Goal: Task Accomplishment & Management: Manage account settings

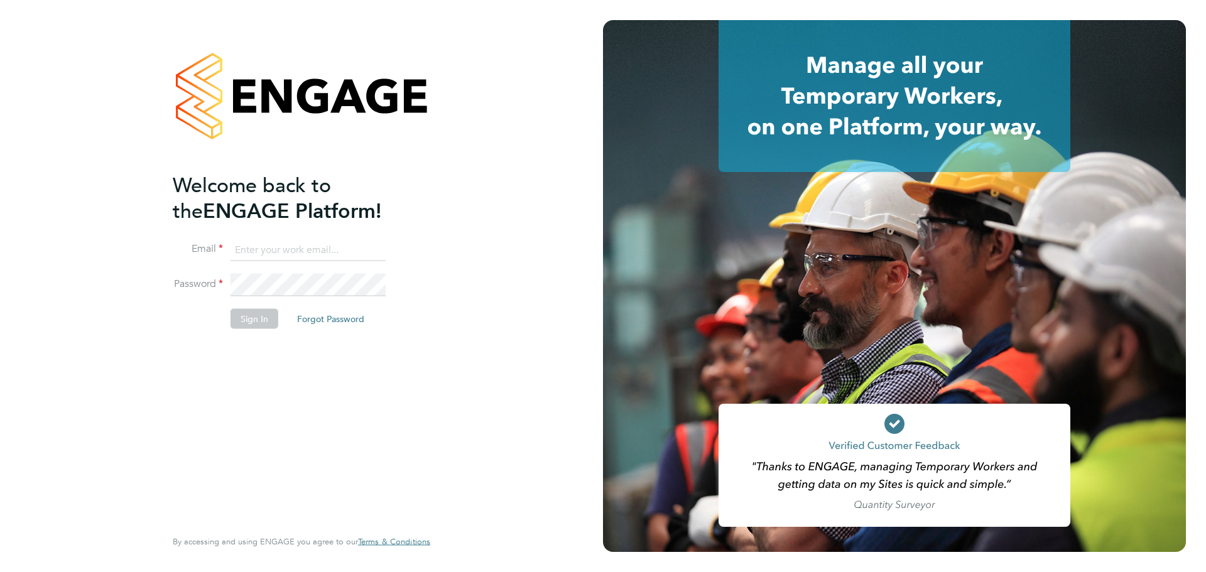
type input "mary.green@wates.co.uk"
click at [261, 319] on button "Sign In" at bounding box center [255, 319] width 48 height 20
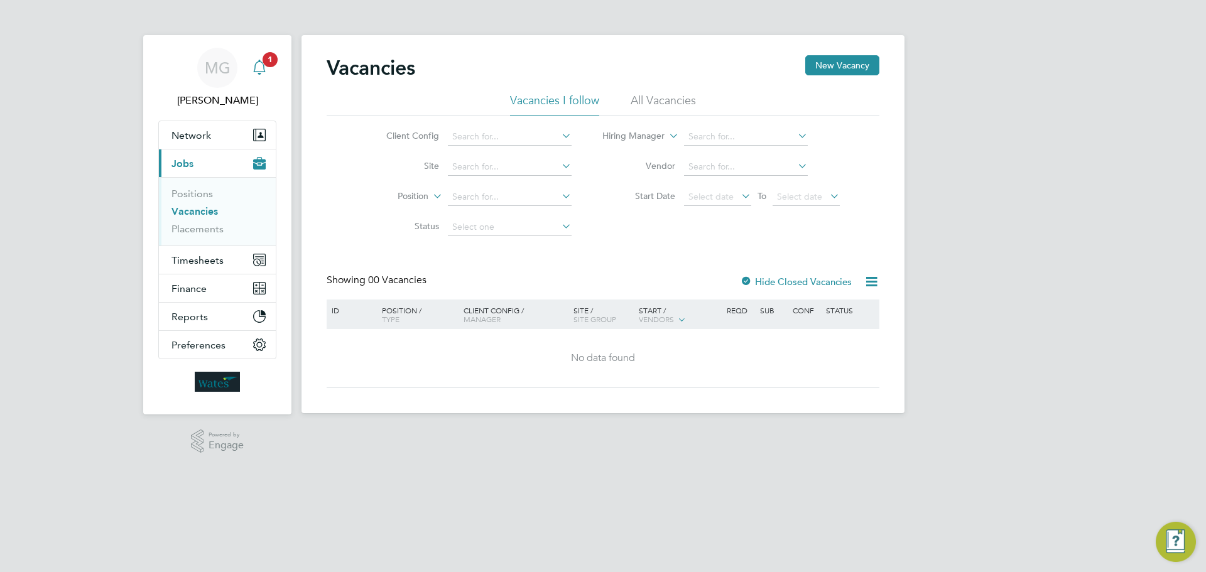
click at [263, 69] on icon "Main navigation" at bounding box center [259, 67] width 15 height 15
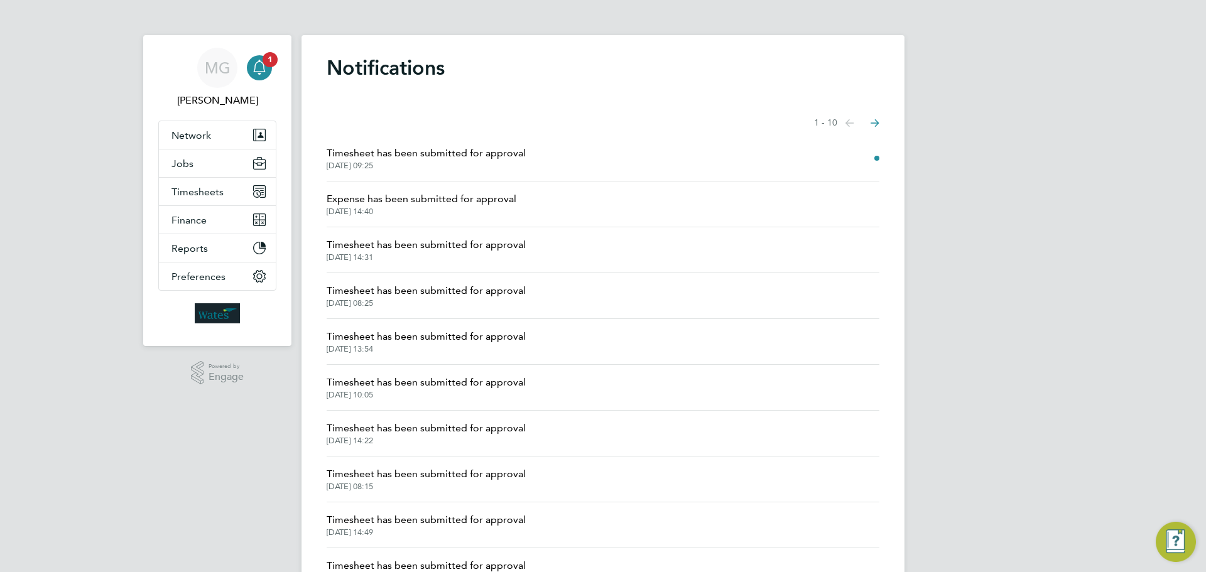
click at [488, 161] on span "[DATE] 09:25" at bounding box center [426, 166] width 199 height 10
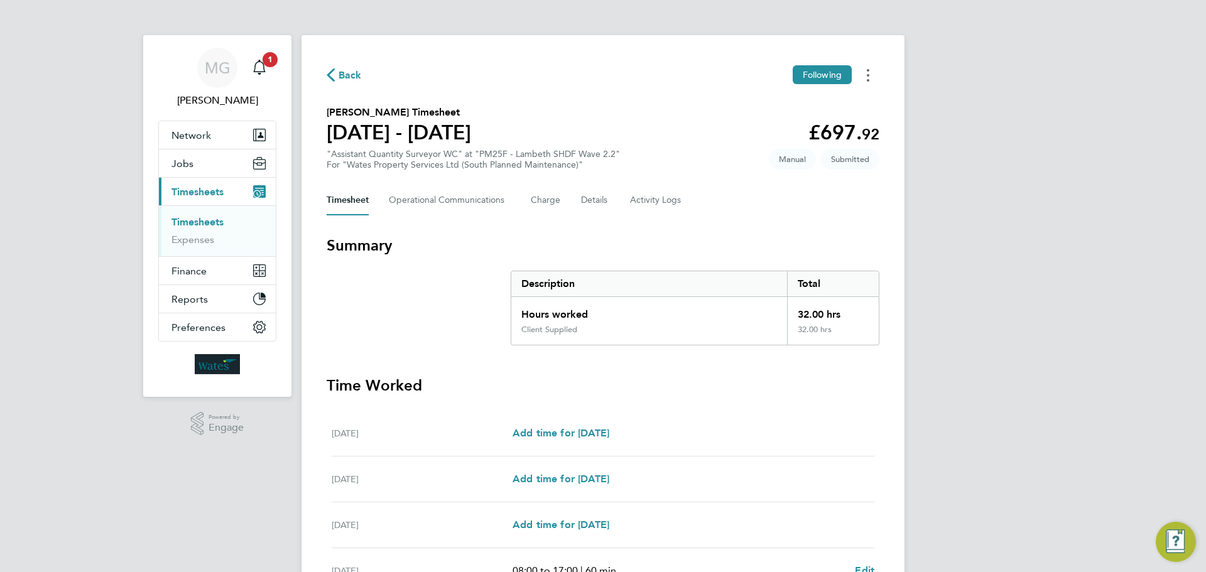
click at [868, 74] on circle "Timesheets Menu" at bounding box center [868, 75] width 3 height 3
click at [787, 131] on link "Download timesheet" at bounding box center [804, 128] width 151 height 25
click at [754, 510] on div "[DATE] Add time for [DATE] Add time for [DATE]" at bounding box center [603, 526] width 543 height 46
click at [880, 505] on div "Back Following [PERSON_NAME] Timesheet [DATE] - [DATE] £697. 92 "Assistant Quan…" at bounding box center [603, 459] width 603 height 848
click at [391, 447] on div "[DATE] Add time for [DATE] Add time for [DATE]" at bounding box center [603, 434] width 543 height 46
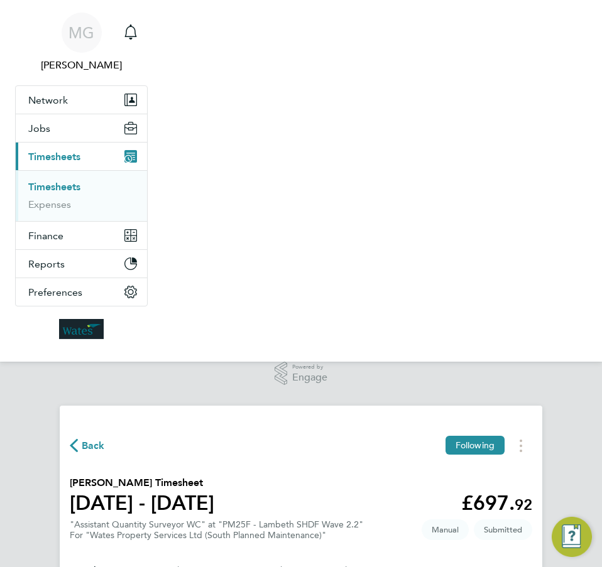
click at [471, 259] on nav "MG [PERSON_NAME] Notifications Applications: Network Sites Workers Jobs Positio…" at bounding box center [301, 181] width 602 height 362
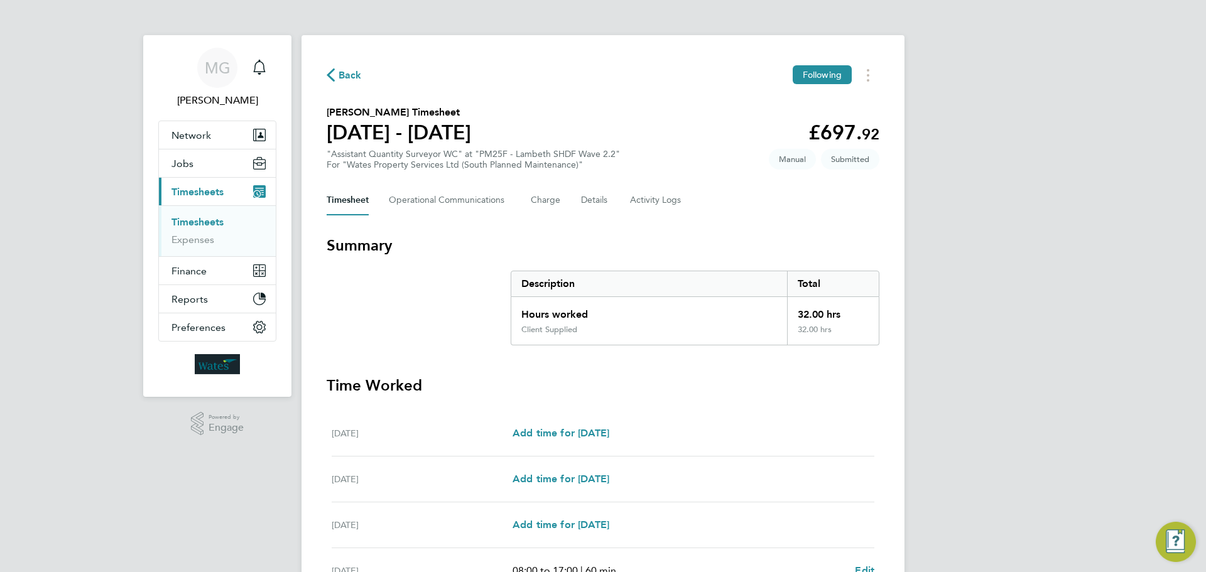
click at [194, 231] on li "Timesheets" at bounding box center [219, 225] width 94 height 18
click at [327, 74] on icon "button" at bounding box center [331, 74] width 8 height 13
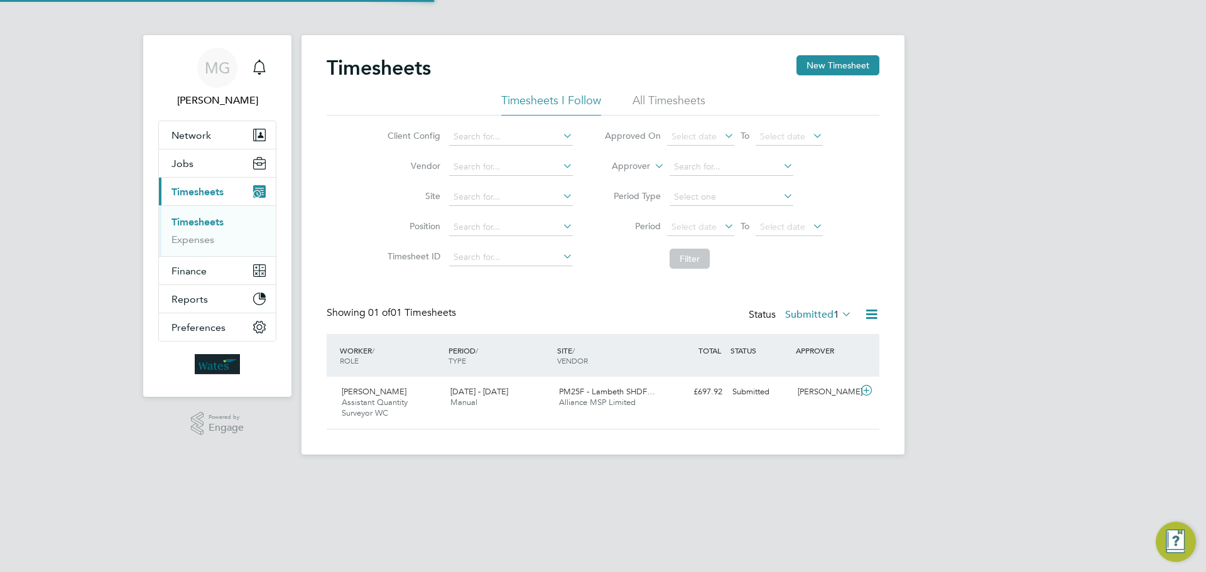
scroll to position [32, 109]
click at [867, 390] on icon at bounding box center [867, 391] width 16 height 10
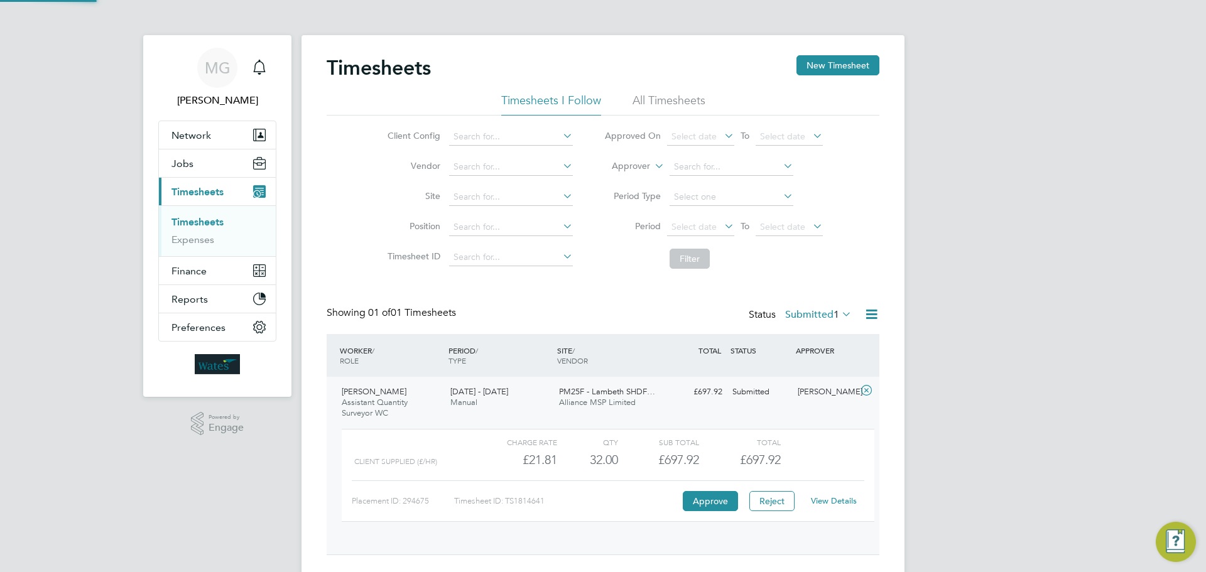
scroll to position [21, 123]
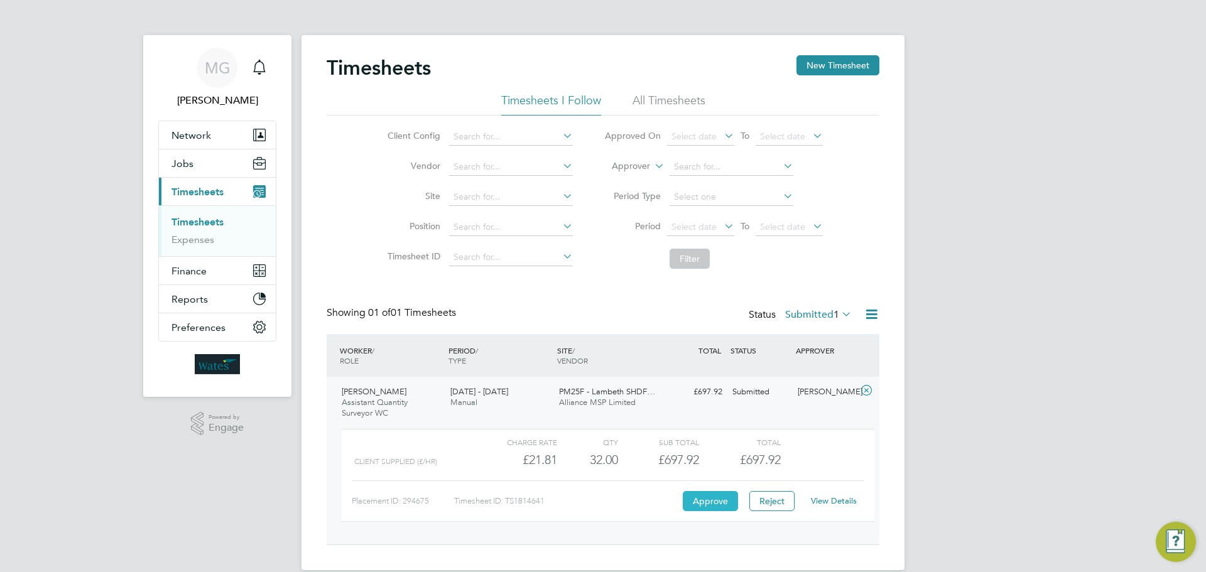
click at [711, 502] on button "Approve" at bounding box center [710, 501] width 55 height 20
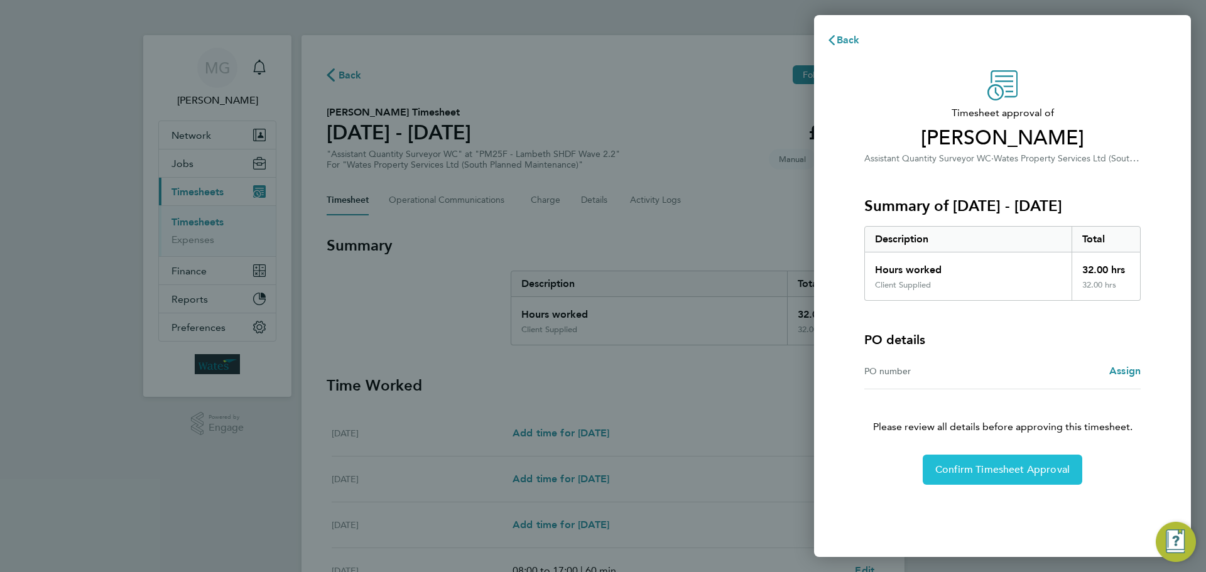
click at [966, 467] on span "Confirm Timesheet Approval" at bounding box center [1003, 470] width 134 height 13
